Goal: Contribute content: Add original content to the website for others to see

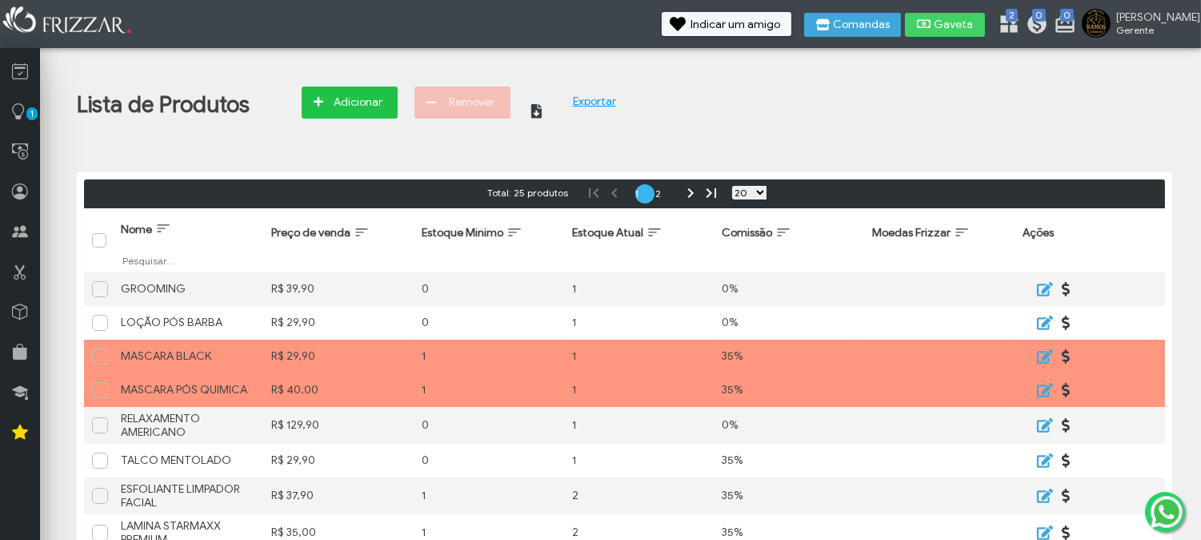
click at [356, 92] on span "Adicionar" at bounding box center [359, 102] width 56 height 24
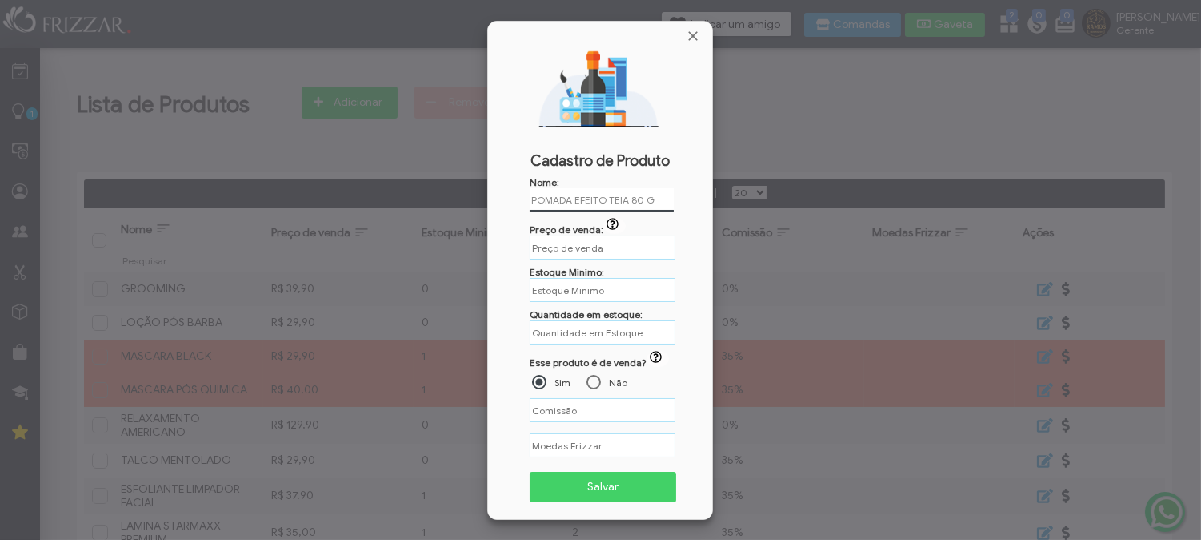
type input "POMADA EFEITO TEIA 80 GR"
type input "R$"
type input "POMADA EFEITO TEIA 80 GR"
click at [605, 243] on input "R$" at bounding box center [603, 247] width 146 height 25
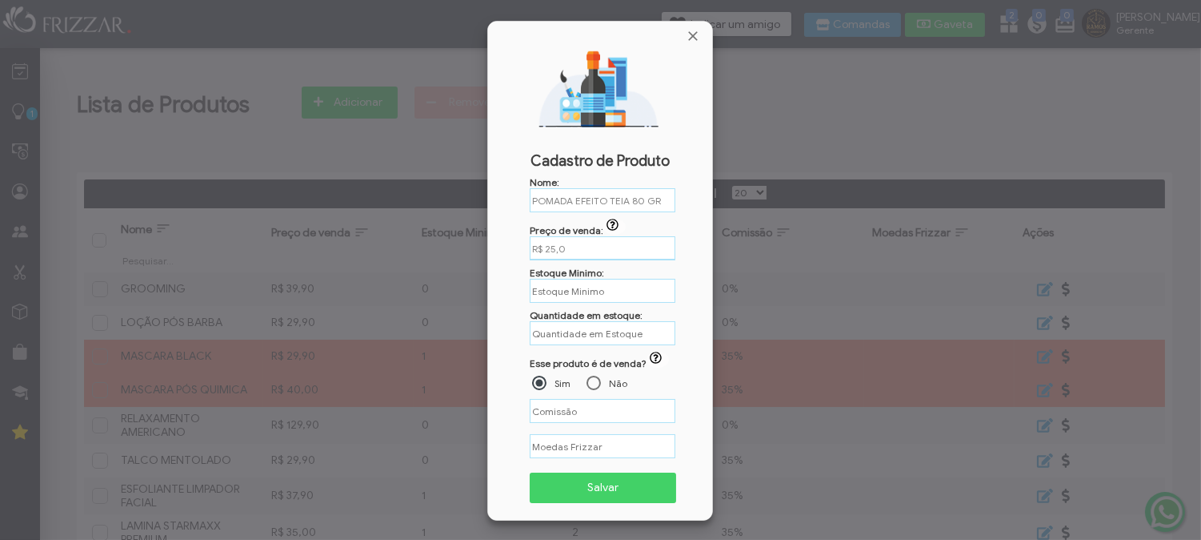
type input "R$ 25,00"
click at [616, 299] on input "text" at bounding box center [603, 290] width 146 height 25
type input "1"
click at [608, 330] on input "text" at bounding box center [603, 333] width 146 height 24
